Goal: Task Accomplishment & Management: Manage account settings

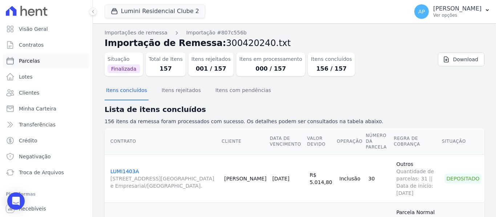
click at [30, 65] on link "Parcelas" at bounding box center [46, 61] width 87 height 15
select select
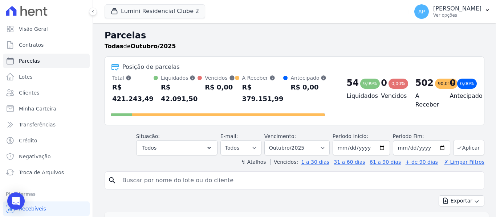
click at [176, 174] on input "search" at bounding box center [299, 181] width 363 height 15
paste input "[PERSON_NAME]"
type input "[PERSON_NAME]"
select select
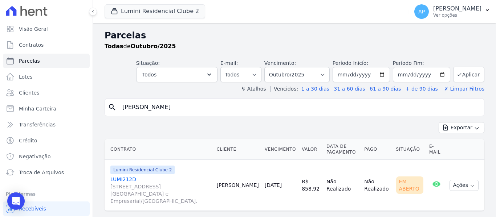
scroll to position [9, 0]
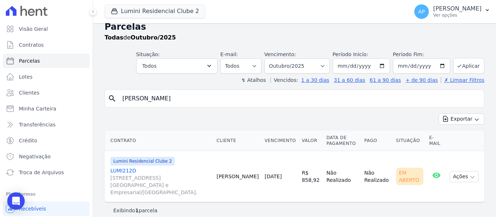
click at [134, 174] on link "LUMI212D Alameda Rio Negro, 503, Sala 207, Alphaville Centro Industrial e Empre…" at bounding box center [160, 181] width 100 height 29
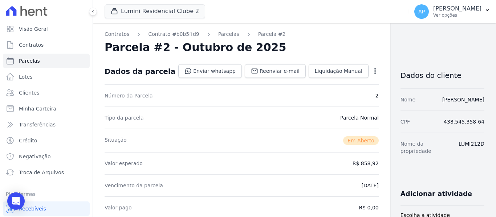
click at [371, 75] on div "Open options" at bounding box center [374, 72] width 7 height 9
click at [371, 74] on icon "button" at bounding box center [374, 71] width 7 height 7
click at [312, 82] on link "Alterar" at bounding box center [344, 80] width 64 height 13
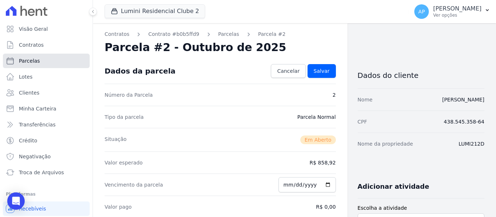
click at [53, 66] on link "Parcelas" at bounding box center [46, 61] width 87 height 15
select select
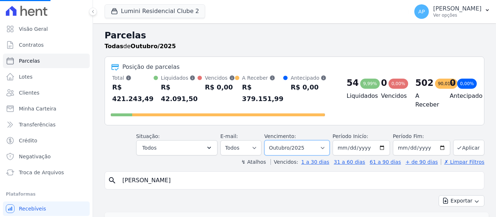
click at [287, 142] on select "Filtrar por período ──────── Todos os meses Março/2024 Abril/2024 Maio/2024 Jun…" at bounding box center [296, 148] width 65 height 15
select select
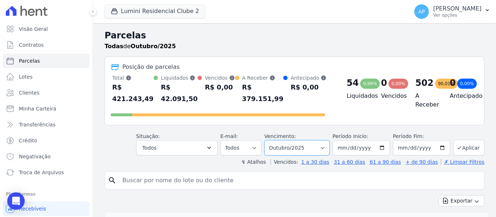
click at [296, 141] on select "Filtrar por período ──────── Todos os meses Março/2024 Abril/2024 Maio/2024 Jun…" at bounding box center [296, 148] width 65 height 15
select select "09/2025"
click at [269, 141] on select "Filtrar por período ──────── Todos os meses Março/2024 Abril/2024 Maio/2024 Jun…" at bounding box center [296, 148] width 65 height 15
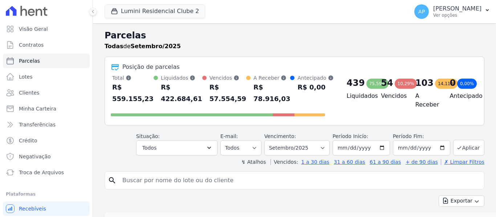
select select
click at [171, 178] on input "search" at bounding box center [299, 181] width 363 height 15
paste input "[PERSON_NAME]"
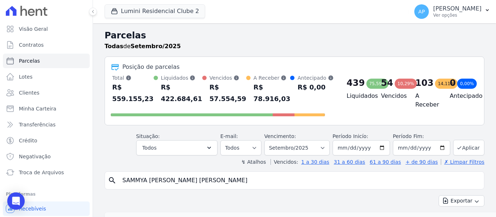
type input "[PERSON_NAME]"
select select
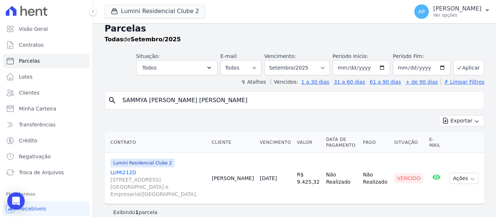
scroll to position [9, 0]
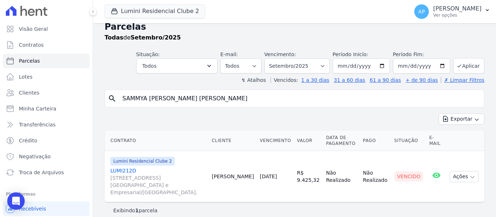
click at [129, 172] on link "LUMI212D Alameda Rio Negro, 503, Sala 207, Alphaville Centro Industrial e Empre…" at bounding box center [157, 181] width 95 height 29
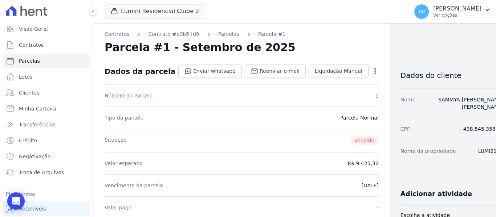
click at [371, 74] on icon "button" at bounding box center [374, 71] width 7 height 7
click at [312, 82] on link "Alterar" at bounding box center [344, 80] width 64 height 13
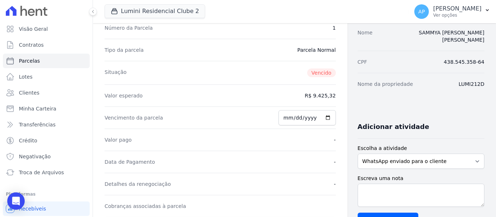
scroll to position [73, 0]
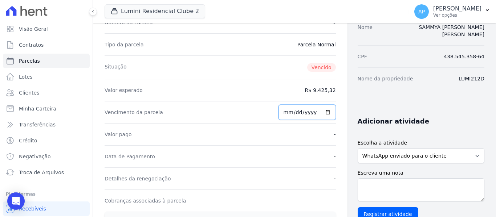
click at [286, 111] on input "2025-09-30" at bounding box center [306, 112] width 57 height 15
type input "[DATE]"
click at [278, 137] on div "Valor pago -" at bounding box center [220, 134] width 231 height 22
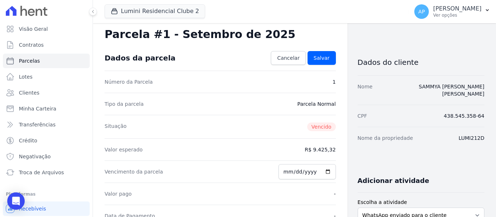
scroll to position [0, 0]
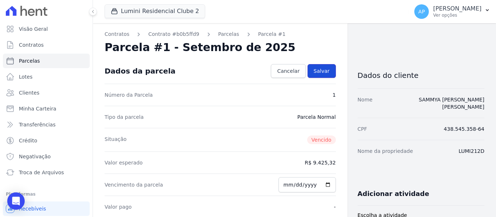
click at [322, 75] on link "Salvar" at bounding box center [322, 71] width 28 height 14
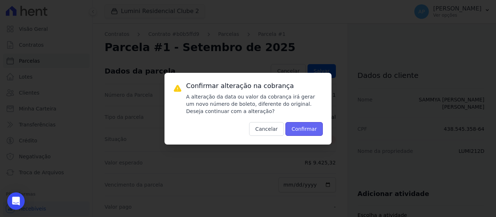
click at [312, 126] on button "Confirmar" at bounding box center [304, 129] width 38 height 14
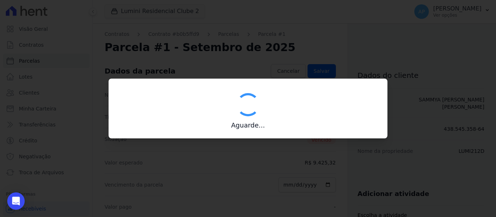
type input "00190000090335103300000669155178112200000942532"
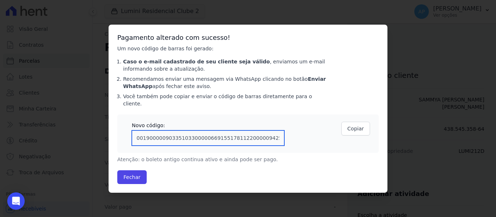
drag, startPoint x: 269, startPoint y: 134, endPoint x: 135, endPoint y: 131, distance: 133.6
click at [135, 131] on input "00190000090335103300000669155178112200000942532" at bounding box center [208, 138] width 152 height 15
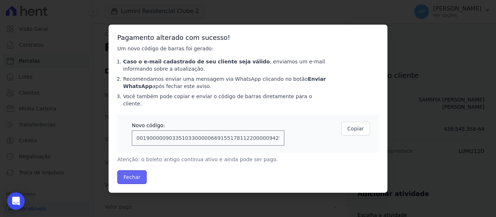
click at [139, 171] on button "Fechar" at bounding box center [131, 178] width 29 height 14
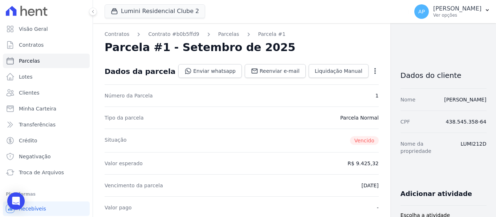
scroll to position [145, 0]
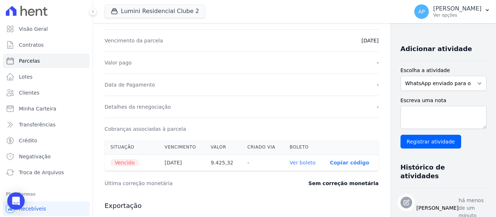
click at [290, 164] on link "Ver boleto" at bounding box center [303, 163] width 26 height 6
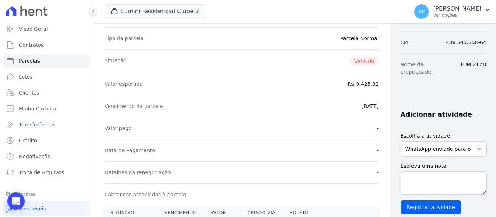
scroll to position [0, 0]
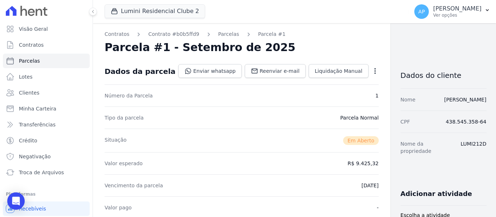
click at [217, 170] on div "Valor esperado R$ 9.425,32" at bounding box center [242, 163] width 274 height 22
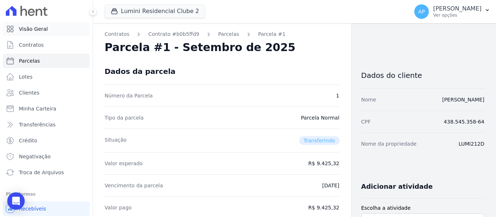
click at [30, 32] on span "Visão Geral" at bounding box center [33, 28] width 29 height 7
